Goal: Information Seeking & Learning: Compare options

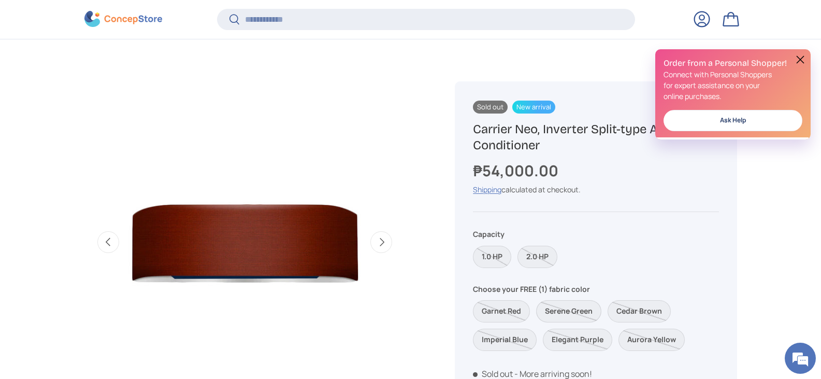
scroll to position [412, 0]
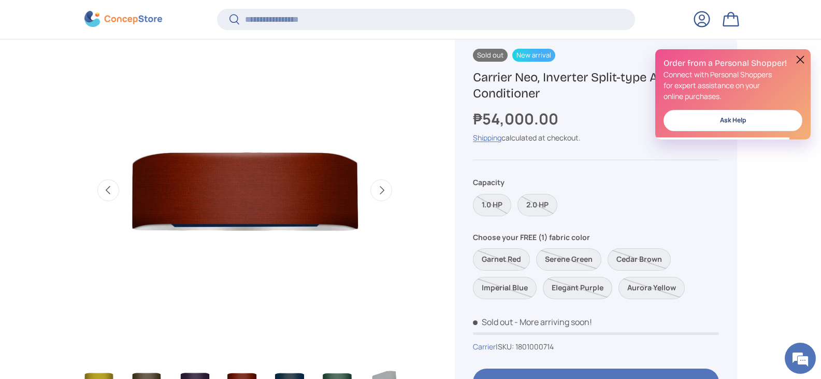
click at [576, 295] on label "Elegant Purple" at bounding box center [577, 288] width 69 height 22
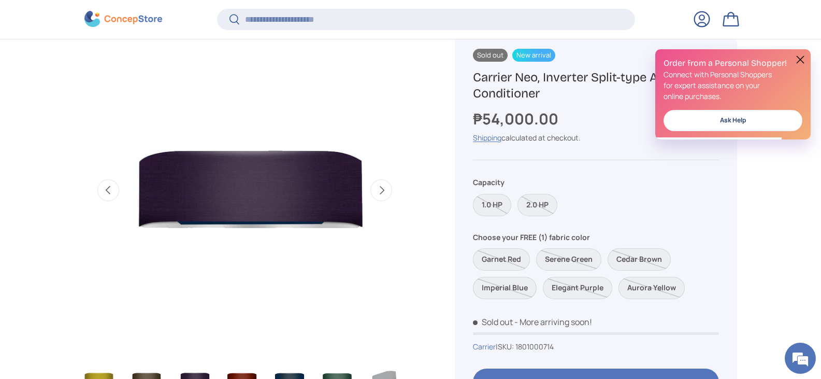
click at [531, 287] on label "Imperial Blue" at bounding box center [505, 288] width 64 height 22
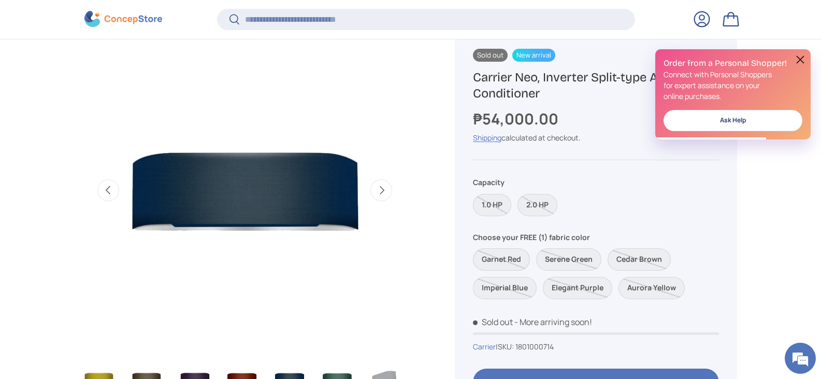
click at [507, 262] on label "Garnet Red" at bounding box center [501, 259] width 57 height 22
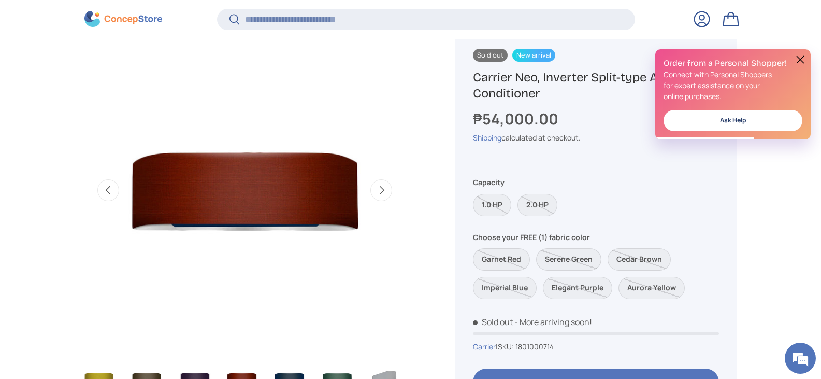
click at [569, 265] on label "Serene Green" at bounding box center [568, 259] width 65 height 22
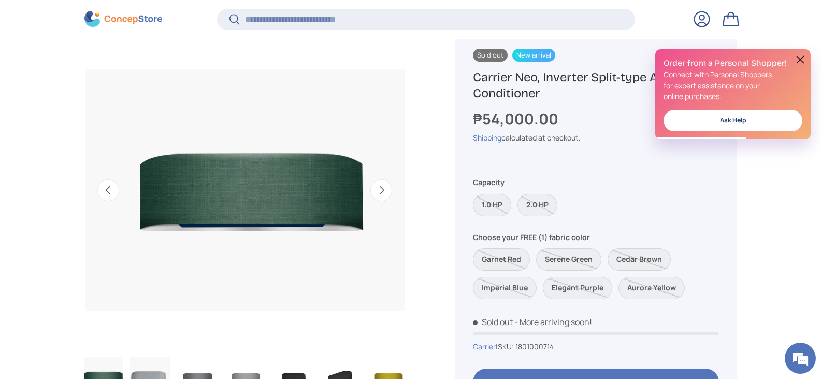
scroll to position [0, 143]
click at [639, 260] on label "Cedar Brown" at bounding box center [639, 259] width 63 height 22
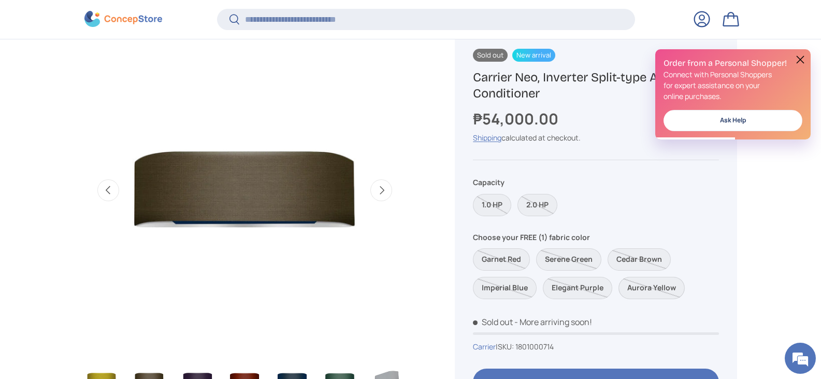
scroll to position [0, 435]
click at [640, 282] on label "Aurora Yellow" at bounding box center [651, 288] width 66 height 22
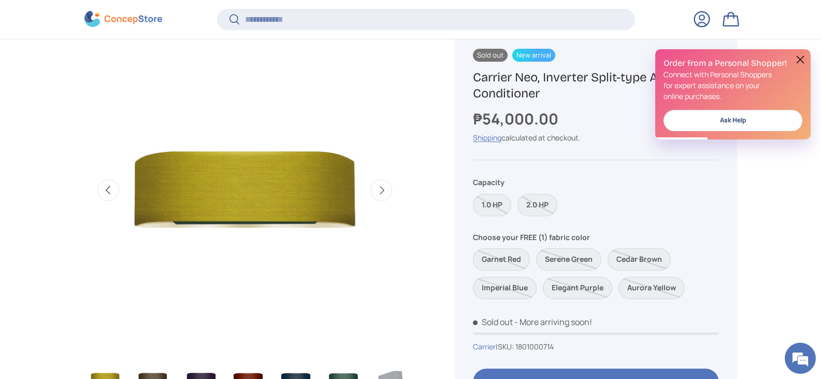
click at [637, 260] on label "Cedar Brown" at bounding box center [639, 259] width 63 height 22
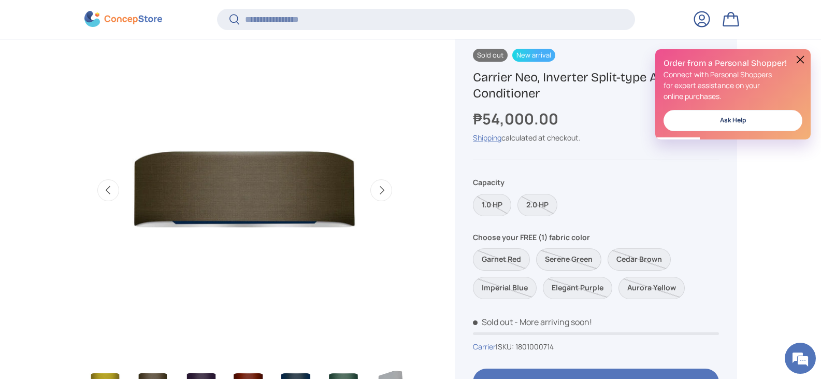
click at [583, 263] on label "Serene Green" at bounding box center [568, 259] width 65 height 22
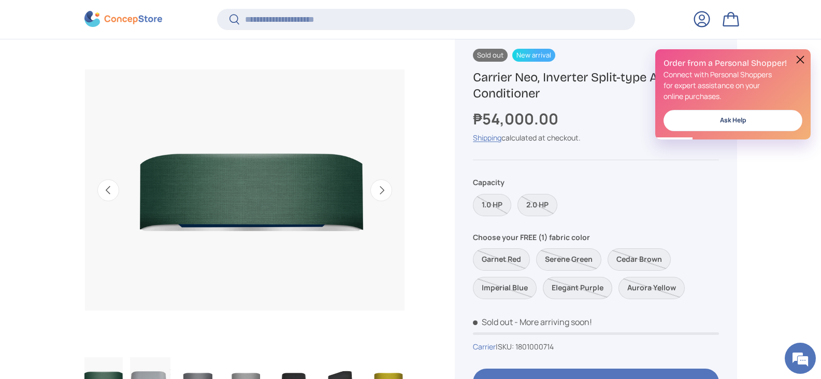
scroll to position [0, 143]
click at [585, 289] on label "Elegant Purple" at bounding box center [577, 288] width 69 height 22
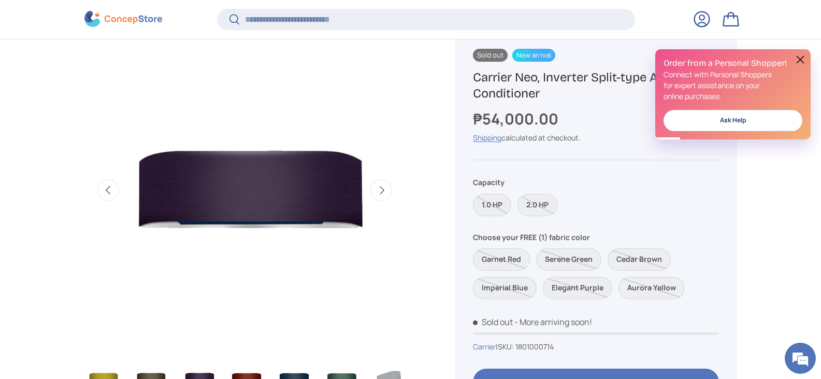
scroll to position [0, 435]
click at [532, 288] on label "Imperial Blue" at bounding box center [505, 288] width 64 height 22
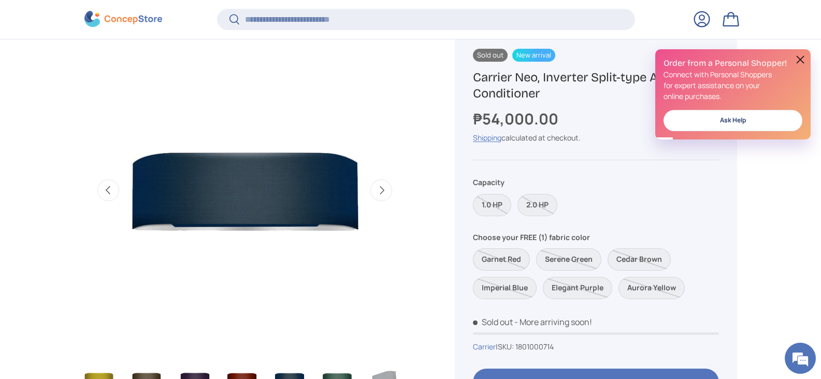
click at [509, 257] on label "Garnet Red" at bounding box center [501, 259] width 57 height 22
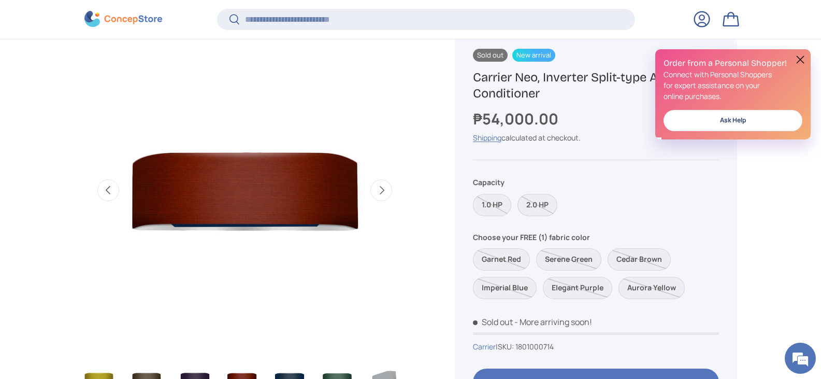
click at [538, 205] on label "2.0 HP" at bounding box center [537, 205] width 40 height 22
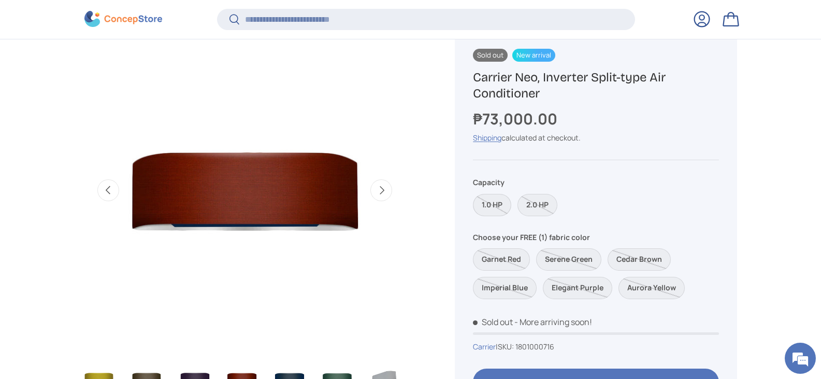
click at [495, 208] on label "1.0 HP" at bounding box center [492, 205] width 38 height 22
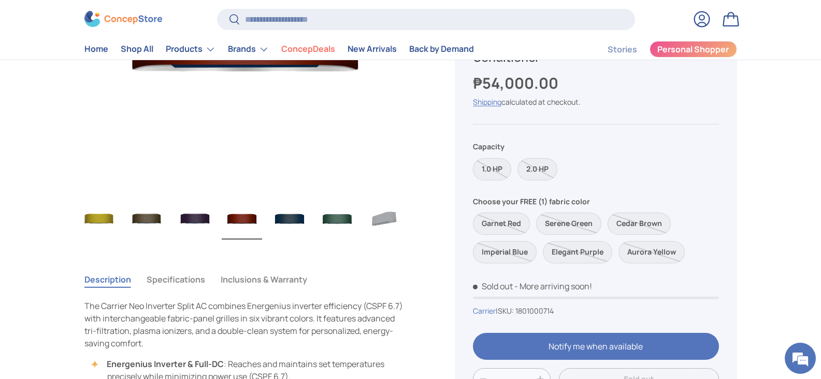
scroll to position [466, 0]
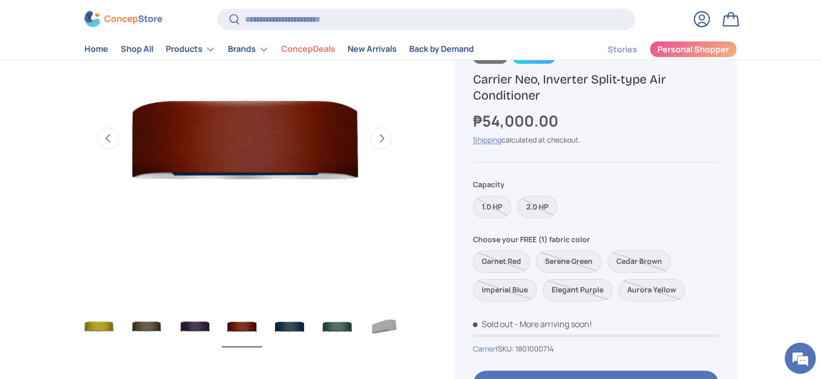
click at [378, 323] on img "Gallery Viewer" at bounding box center [385, 326] width 40 height 41
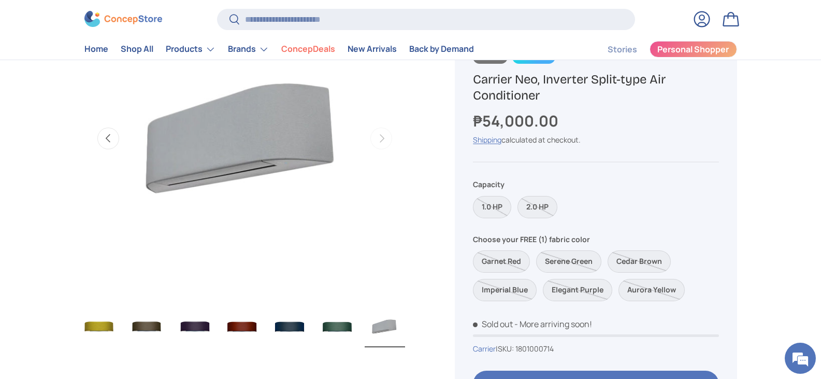
click at [345, 327] on img "Gallery Viewer" at bounding box center [337, 326] width 40 height 41
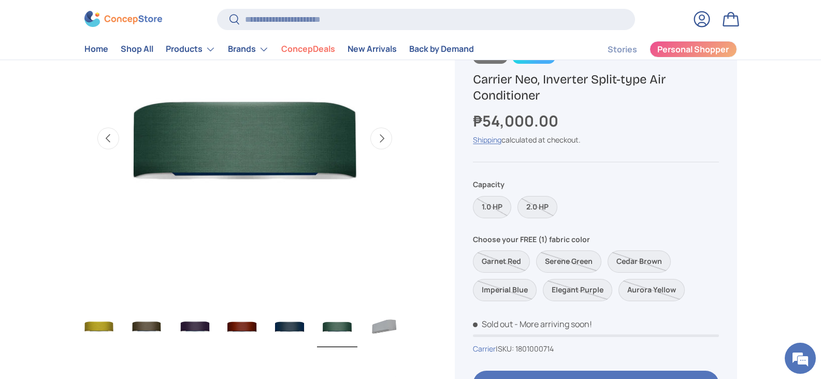
click at [304, 328] on img "Gallery Viewer" at bounding box center [289, 326] width 40 height 41
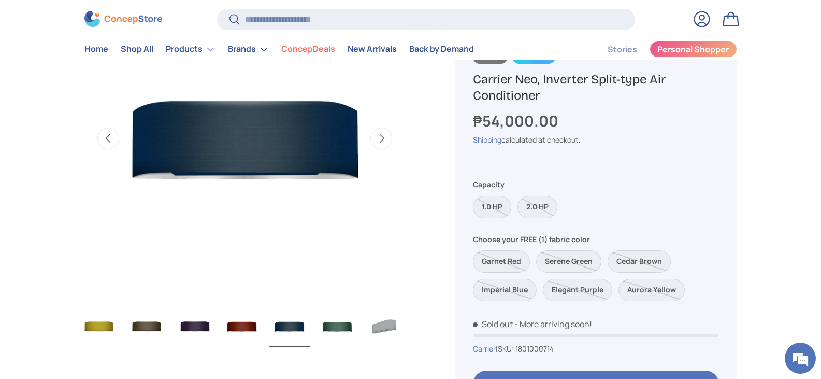
click at [387, 320] on img "Gallery Viewer" at bounding box center [385, 326] width 40 height 41
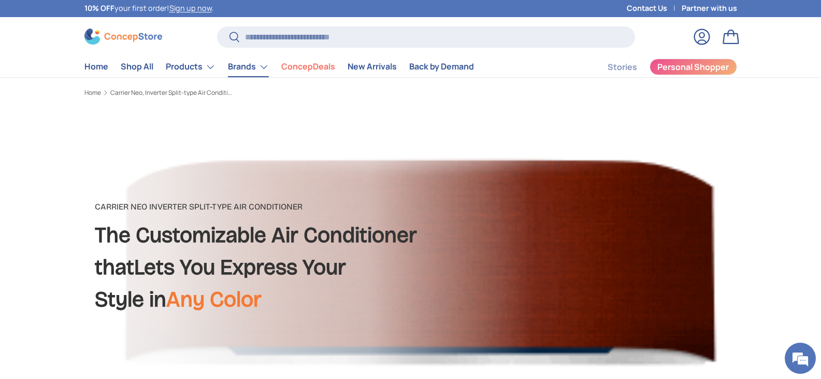
scroll to position [0, 0]
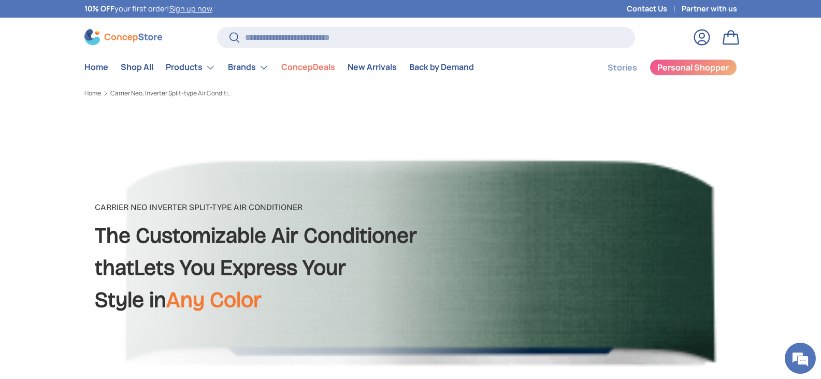
click at [154, 41] on img at bounding box center [123, 37] width 78 height 16
